Goal: Communication & Community: Answer question/provide support

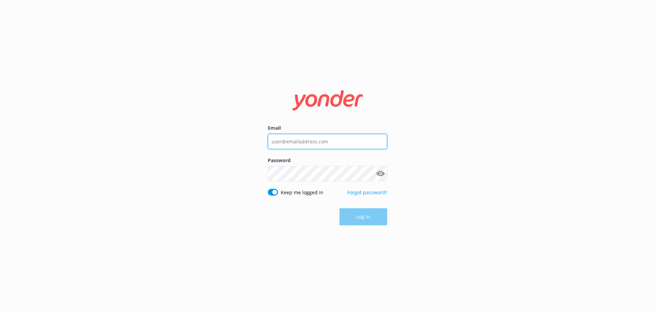
type input "[PERSON_NAME][EMAIL_ADDRESS][DOMAIN_NAME]"
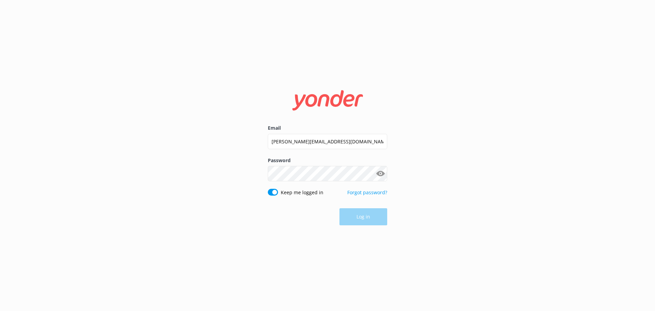
click at [361, 220] on div "Log in" at bounding box center [327, 216] width 119 height 17
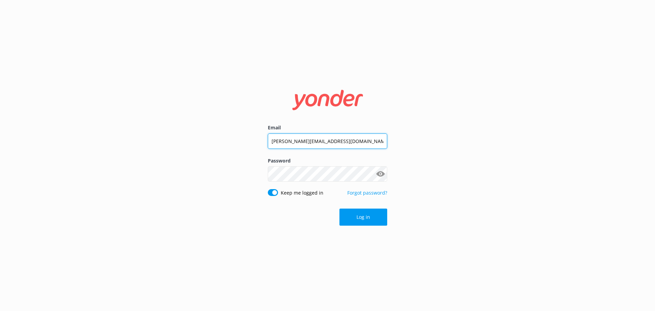
click at [349, 142] on input "[PERSON_NAME][EMAIL_ADDRESS][DOMAIN_NAME]" at bounding box center [327, 140] width 119 height 15
click at [343, 141] on input "[PERSON_NAME][EMAIL_ADDRESS][DOMAIN_NAME]" at bounding box center [327, 140] width 119 height 15
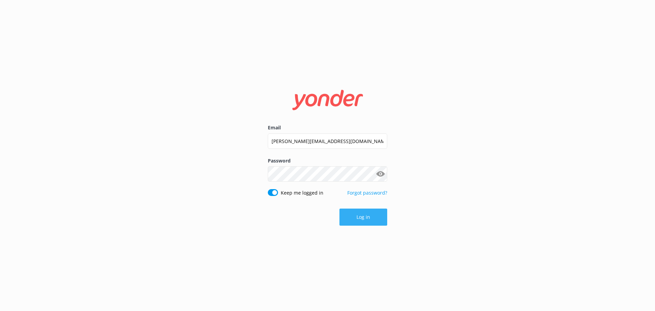
click at [362, 215] on button "Log in" at bounding box center [364, 217] width 48 height 17
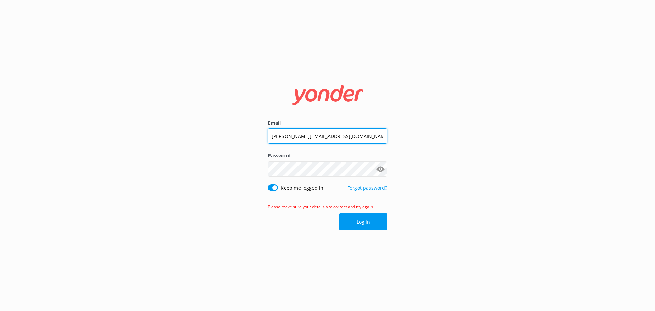
click at [348, 134] on input "[PERSON_NAME][EMAIL_ADDRESS][DOMAIN_NAME]" at bounding box center [327, 135] width 119 height 15
drag, startPoint x: 348, startPoint y: 134, endPoint x: 238, endPoint y: 137, distance: 110.3
click at [238, 137] on div "Email [PERSON_NAME][EMAIL_ADDRESS][DOMAIN_NAME] Password Show password Keep me …" at bounding box center [327, 155] width 655 height 311
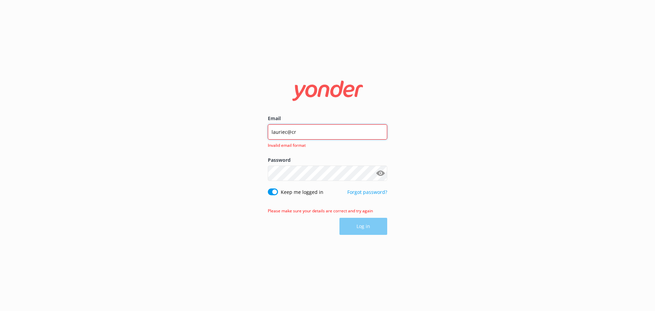
type input "[EMAIL_ADDRESS][DOMAIN_NAME]"
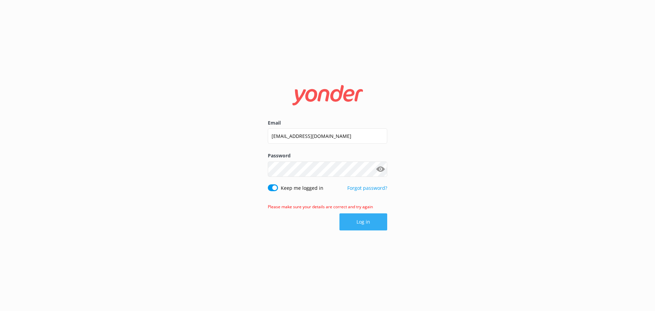
click at [365, 221] on button "Log in" at bounding box center [364, 221] width 48 height 17
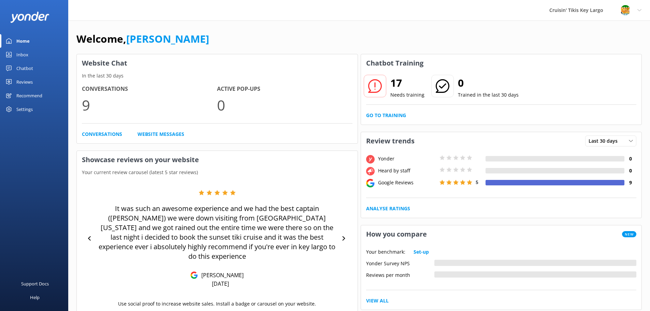
click at [17, 82] on div "Reviews" at bounding box center [24, 82] width 16 height 14
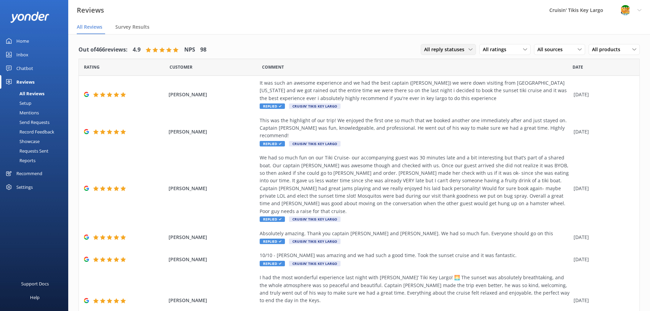
click at [462, 49] on span "All reply statuses" at bounding box center [446, 50] width 44 height 8
click at [427, 79] on div "Needs a reply" at bounding box center [438, 77] width 26 height 7
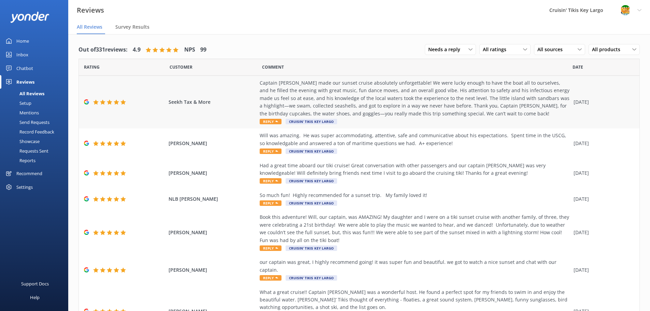
click at [305, 97] on div "Captain [PERSON_NAME] made our sunset cruise absolutely unforgettable! We were …" at bounding box center [415, 98] width 311 height 38
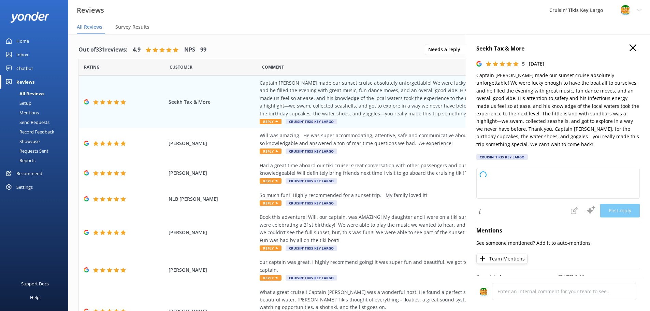
type textarea "Thank you so much for your wonderful review! We’re thrilled to hear Captain [PE…"
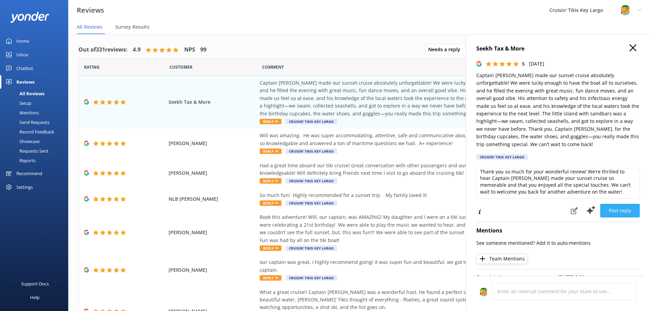
click at [617, 212] on button "Post reply" at bounding box center [620, 211] width 40 height 14
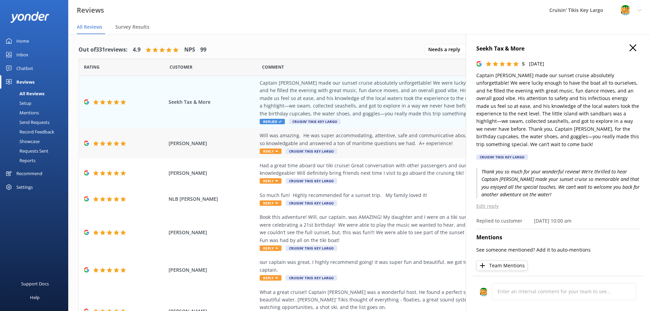
click at [275, 150] on icon at bounding box center [276, 151] width 3 height 3
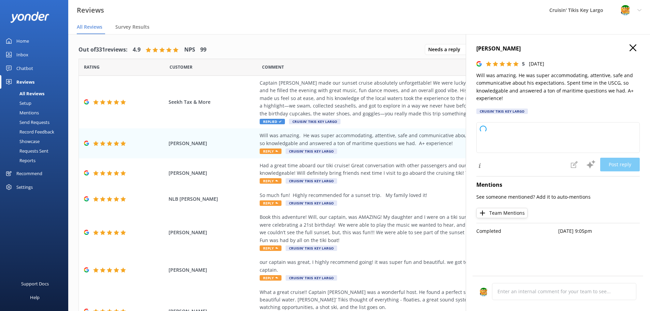
type textarea "Thank you so much for your wonderful review! We're thrilled to hear you had suc…"
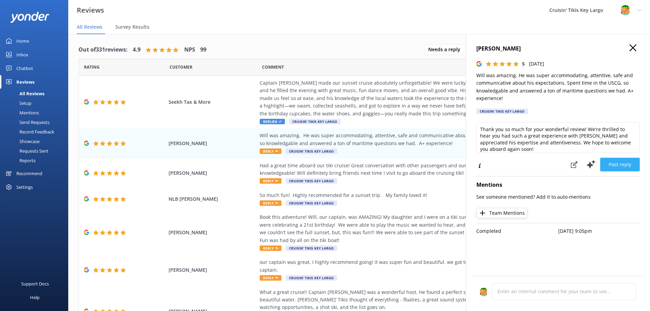
click at [616, 164] on button "Post reply" at bounding box center [620, 165] width 40 height 14
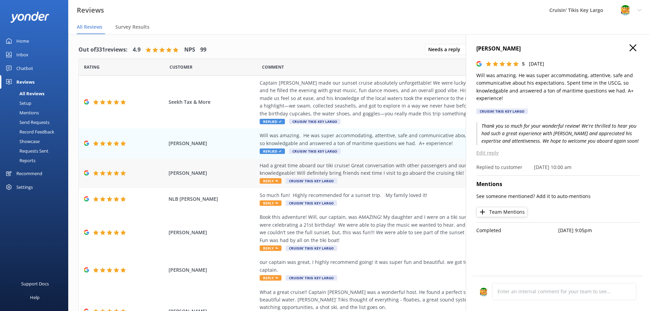
click at [261, 181] on span "Reply" at bounding box center [271, 180] width 22 height 5
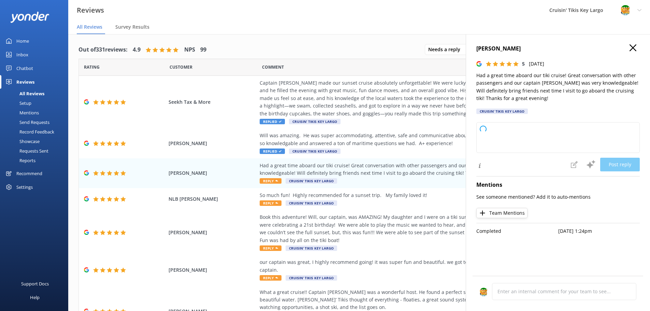
type textarea "Thank you so much for your wonderful review! We're thrilled to hear you had a g…"
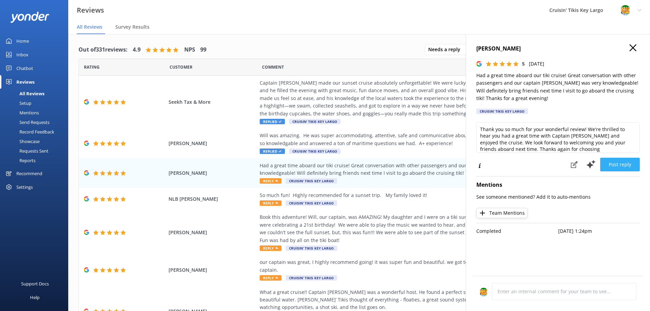
click at [621, 163] on button "Post reply" at bounding box center [620, 165] width 40 height 14
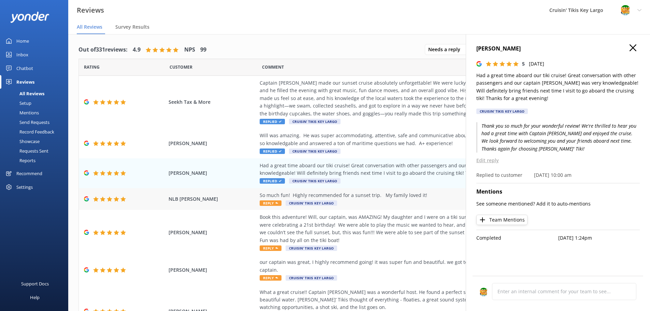
click at [265, 202] on span "Reply" at bounding box center [271, 202] width 22 height 5
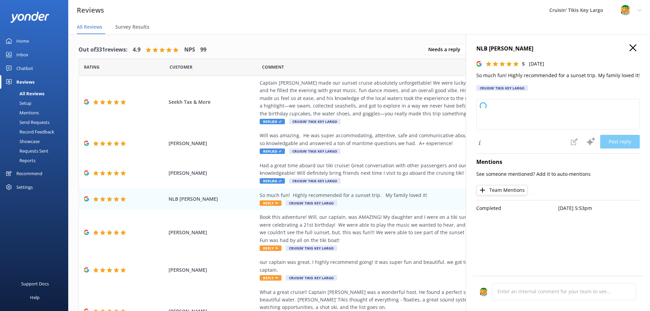
type textarea "Thank you so much for your wonderful review! We're thrilled to hear your family…"
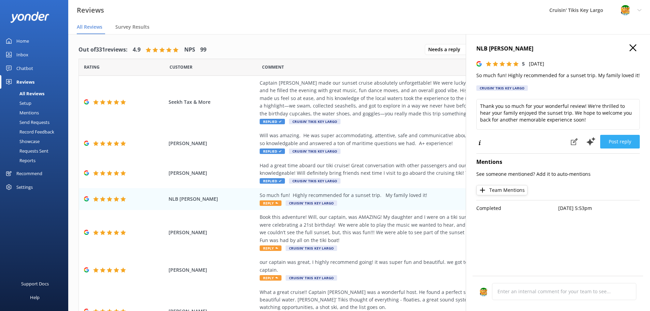
click at [619, 143] on button "Post reply" at bounding box center [620, 142] width 40 height 14
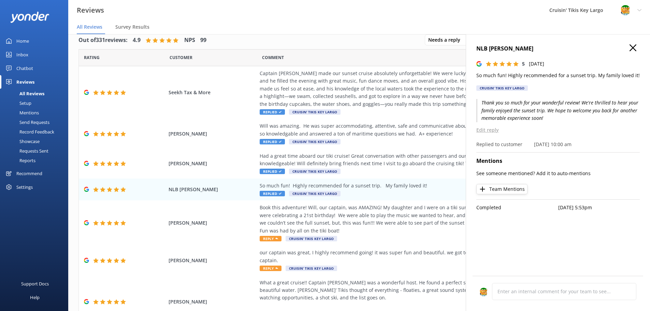
scroll to position [14, 0]
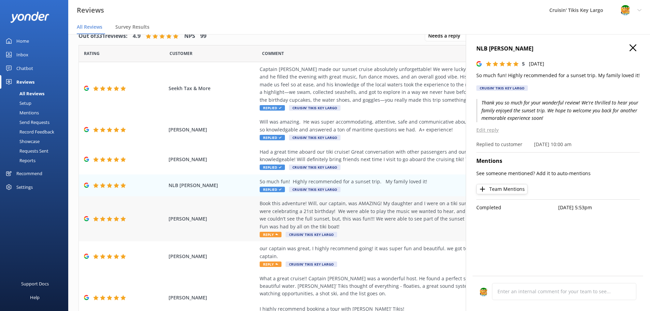
click at [266, 235] on span "Reply" at bounding box center [271, 234] width 22 height 5
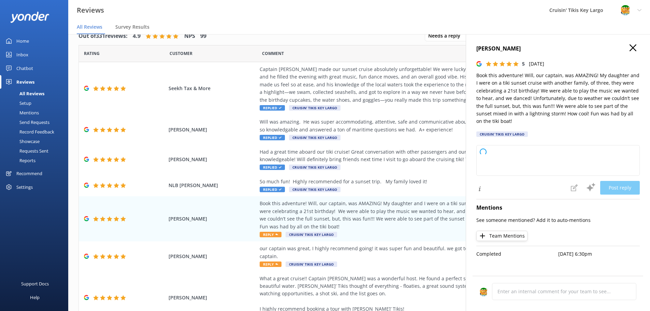
type textarea "Thank you so much for your wonderful review! We're thrilled to hear you and you…"
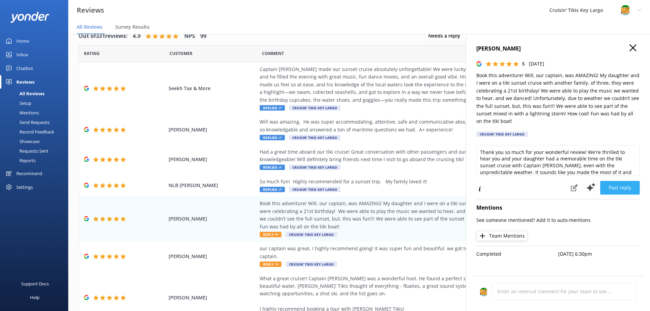
click at [624, 188] on button "Post reply" at bounding box center [620, 188] width 40 height 14
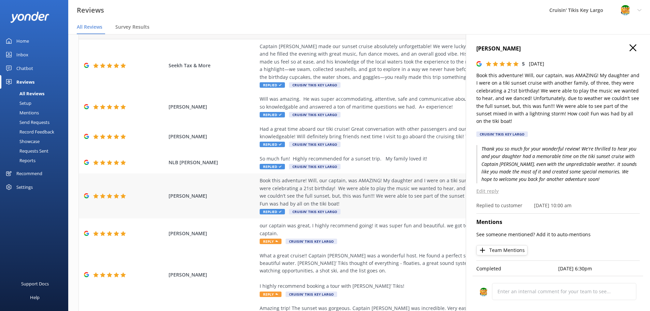
scroll to position [34, 0]
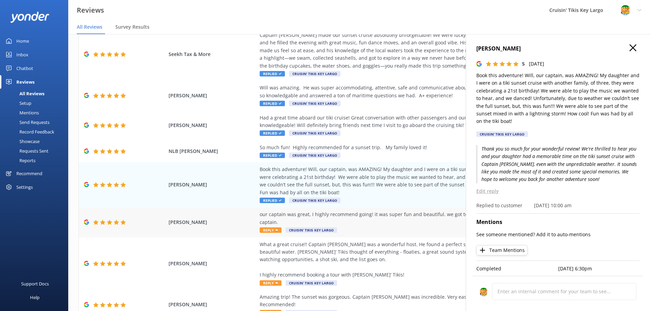
click at [269, 227] on span "Reply" at bounding box center [271, 229] width 22 height 5
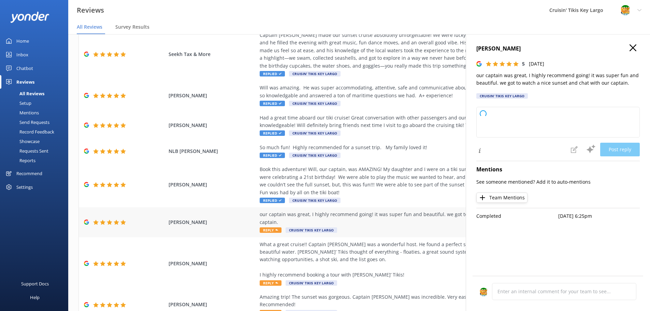
type textarea "Thank you so much for your wonderful review! We're thrilled you enjoyed the sun…"
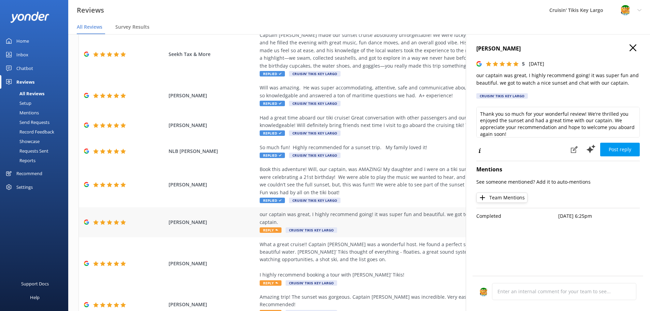
click at [270, 227] on span "Reply" at bounding box center [271, 229] width 22 height 5
click at [626, 150] on button "Post reply" at bounding box center [620, 150] width 40 height 14
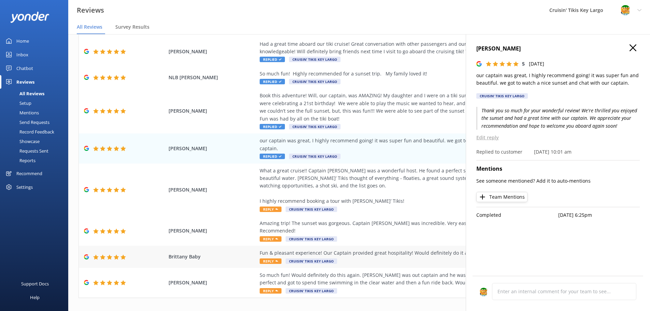
scroll to position [115, 0]
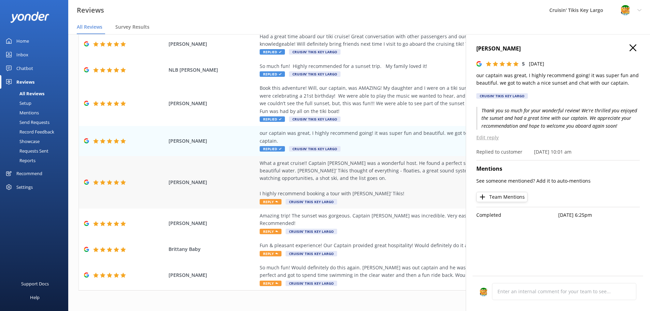
click at [264, 190] on div "What a great cruise!! Captain [PERSON_NAME] was a wonderful host. He found a pe…" at bounding box center [415, 182] width 311 height 46
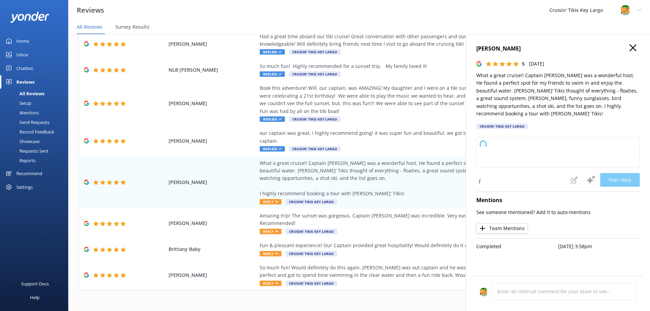
type textarea "Thank you so much for your wonderful review! We're thrilled to hear you had suc…"
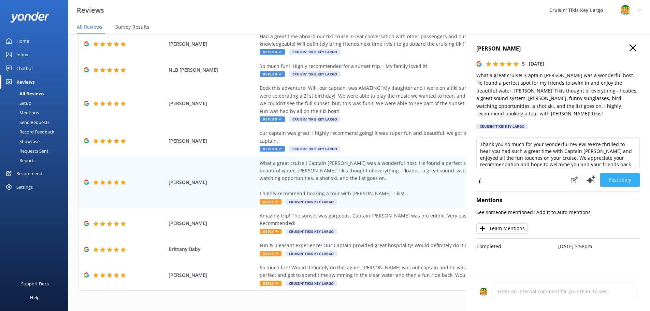
click at [622, 173] on button "Post reply" at bounding box center [620, 180] width 40 height 14
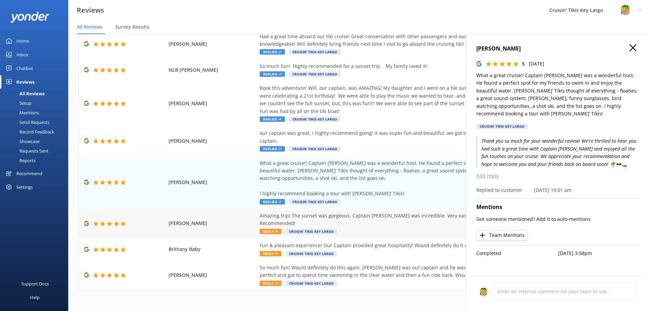
click at [266, 229] on span "Reply" at bounding box center [271, 231] width 22 height 5
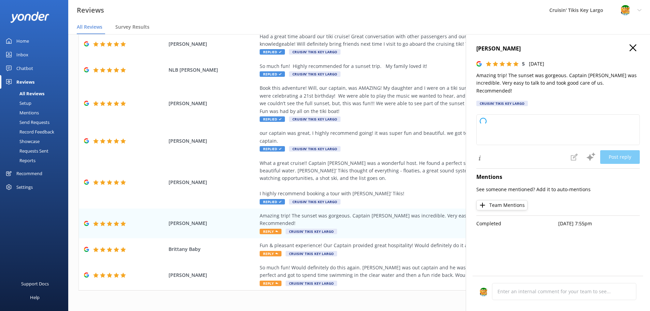
type textarea "Thank you so much for your wonderful review! We're thrilled you had a great tri…"
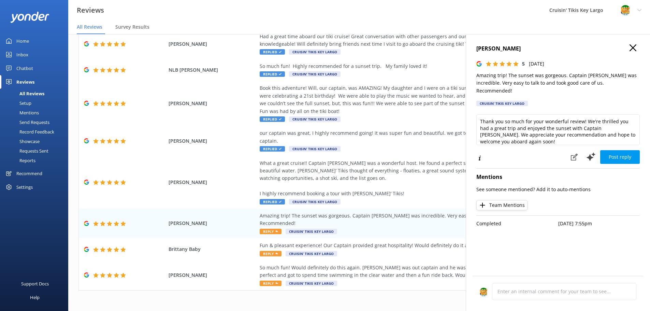
click at [616, 151] on button "Post reply" at bounding box center [620, 157] width 40 height 14
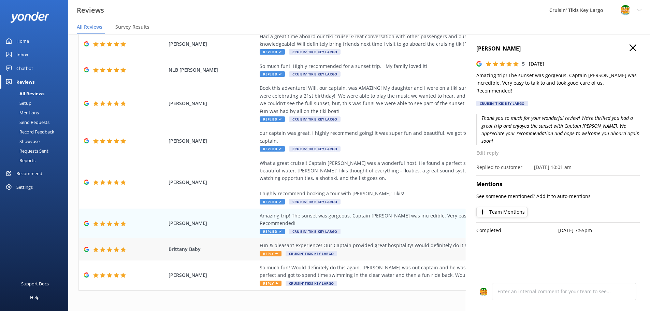
click at [266, 251] on span "Reply" at bounding box center [271, 253] width 22 height 5
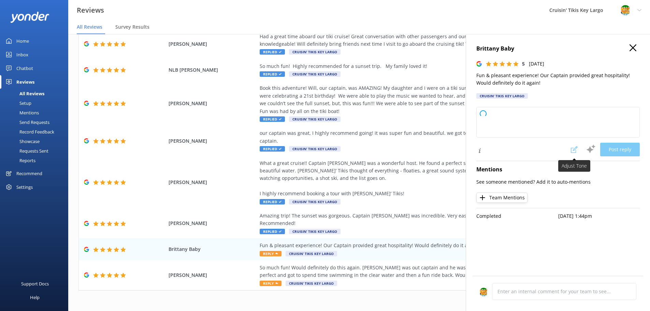
type textarea "Thank you so much for your wonderful review! We're thrilled you had a fun and p…"
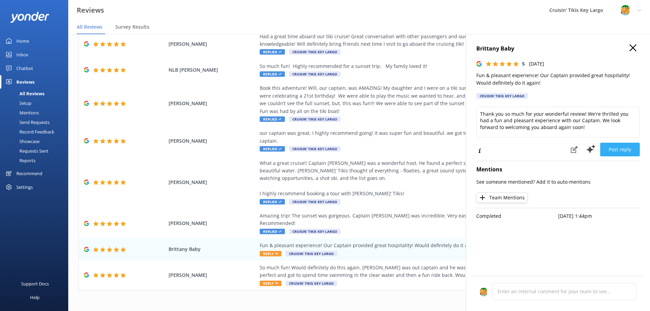
click at [618, 150] on button "Post reply" at bounding box center [620, 150] width 40 height 14
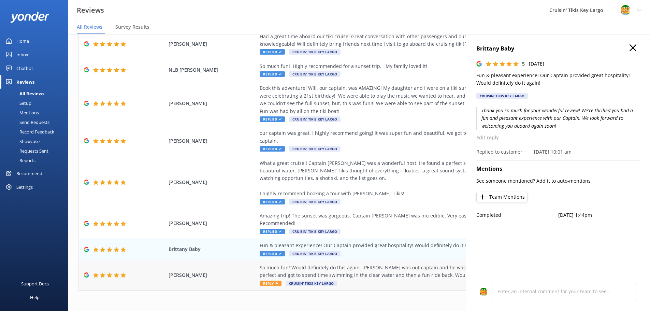
click at [267, 281] on span "Reply" at bounding box center [271, 283] width 22 height 5
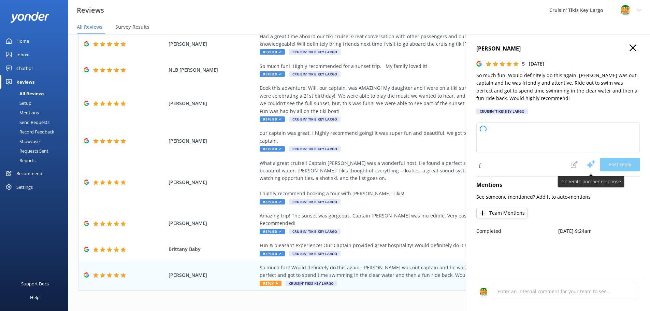
type textarea "Thank you so much for your wonderful review! We're thrilled to hear you had a g…"
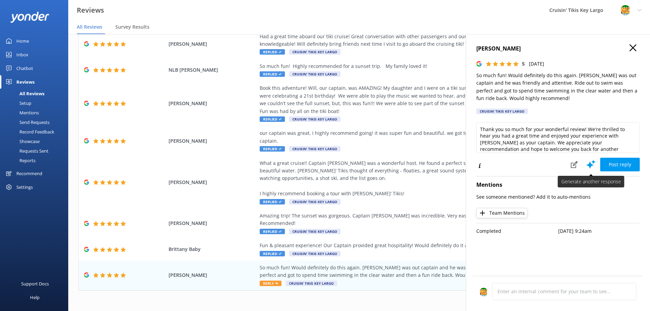
click at [592, 164] on use at bounding box center [591, 164] width 9 height 9
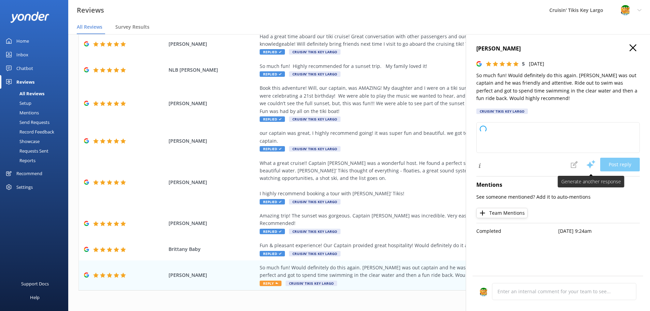
type textarea "Thank you so much for your wonderful review! We're thrilled to hear you had a g…"
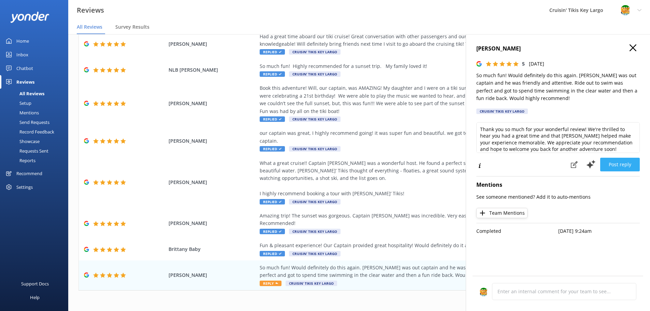
click at [626, 166] on button "Post reply" at bounding box center [620, 165] width 40 height 14
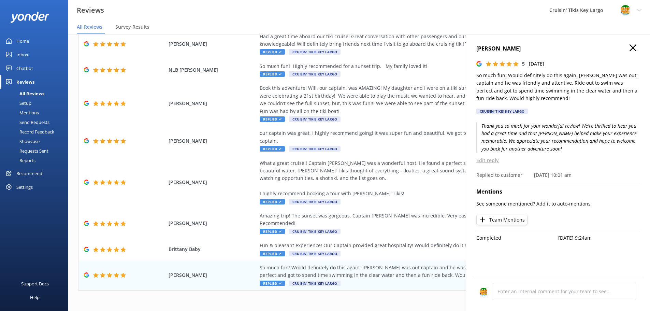
click at [634, 46] on icon "button" at bounding box center [633, 47] width 7 height 7
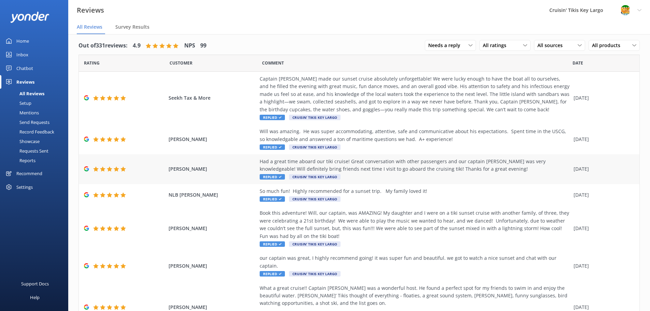
scroll to position [0, 0]
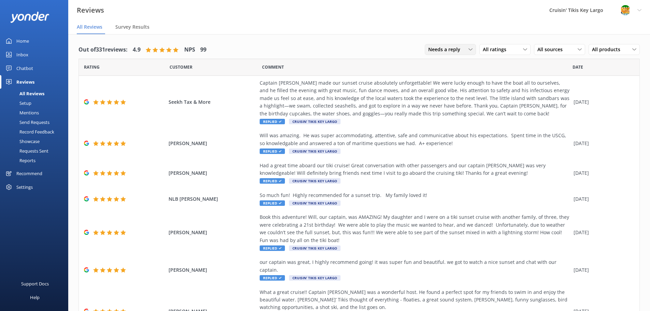
click at [468, 48] on div "Needs a reply" at bounding box center [451, 50] width 48 height 8
click at [438, 61] on div "All reply statuses" at bounding box center [445, 63] width 33 height 7
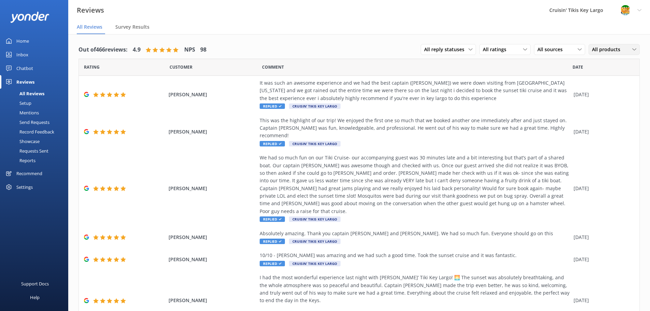
click at [622, 48] on div "All products" at bounding box center [615, 50] width 48 height 8
click at [561, 50] on span "All sources" at bounding box center [552, 50] width 29 height 8
click at [555, 92] on div "Heard by staff" at bounding box center [563, 91] width 38 height 7
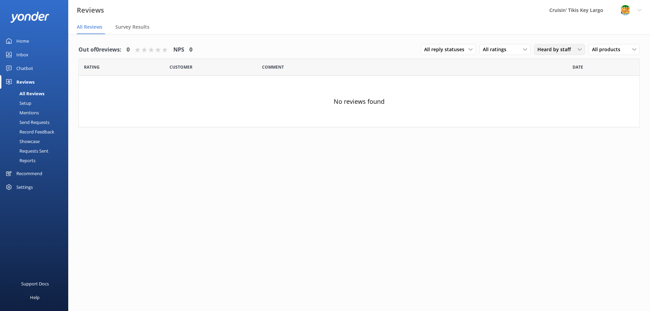
click at [558, 48] on span "Heard by staff" at bounding box center [557, 50] width 38 height 8
click at [555, 77] on div "Yonder survey" at bounding box center [563, 77] width 38 height 7
click at [565, 50] on span "Yonder survey" at bounding box center [557, 50] width 38 height 8
click at [556, 105] on div "Google reviews" at bounding box center [564, 105] width 40 height 7
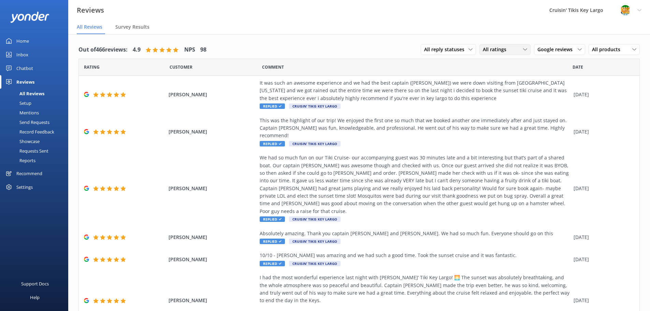
click at [510, 51] on div "All ratings" at bounding box center [505, 50] width 48 height 8
click at [511, 26] on nav "All Reviews Survey Results" at bounding box center [359, 27] width 582 height 14
click at [24, 102] on div "Setup" at bounding box center [17, 103] width 27 height 10
